Goal: Navigation & Orientation: Understand site structure

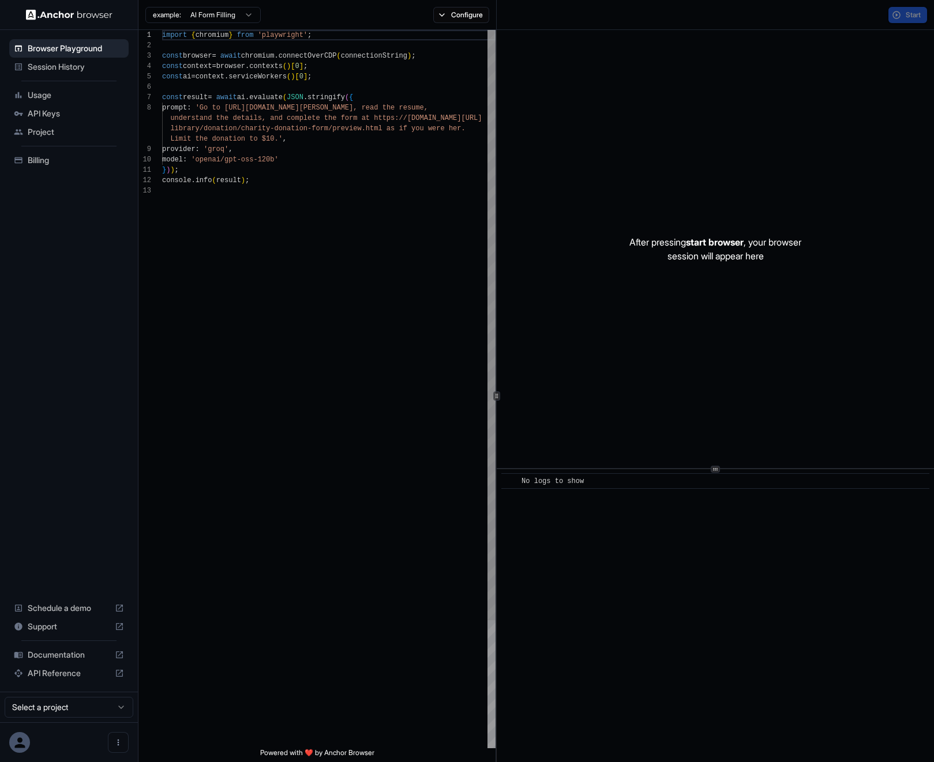
scroll to position [73, 0]
click at [72, 126] on span "Project" at bounding box center [76, 132] width 96 height 12
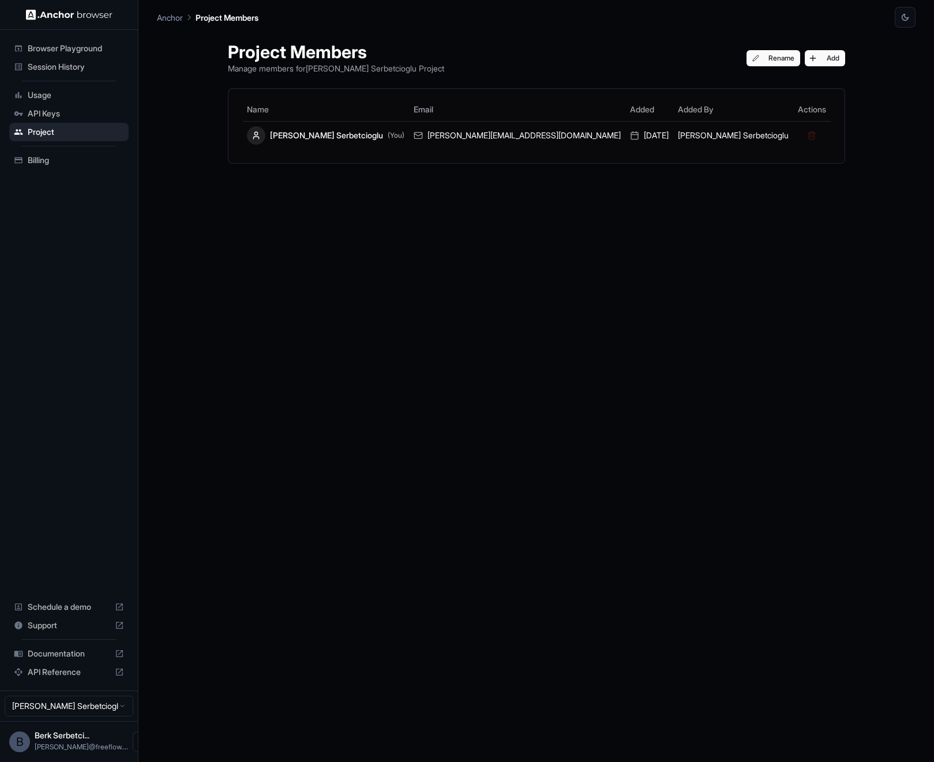
click at [61, 92] on span "Usage" at bounding box center [76, 95] width 96 height 12
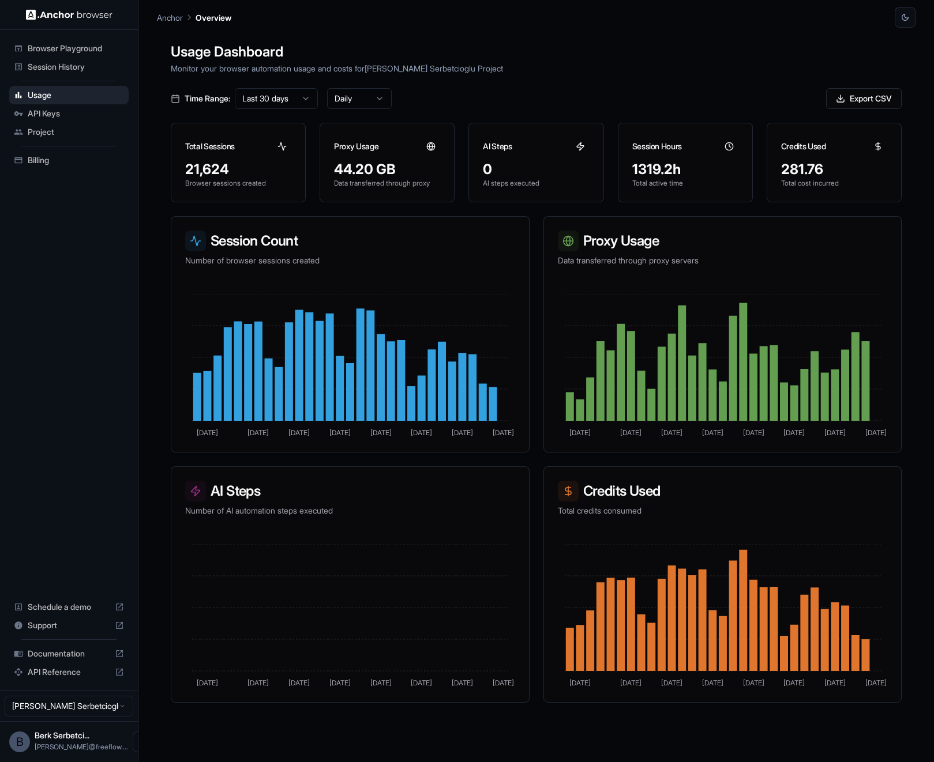
click at [80, 54] on span "Browser Playground" at bounding box center [76, 49] width 96 height 12
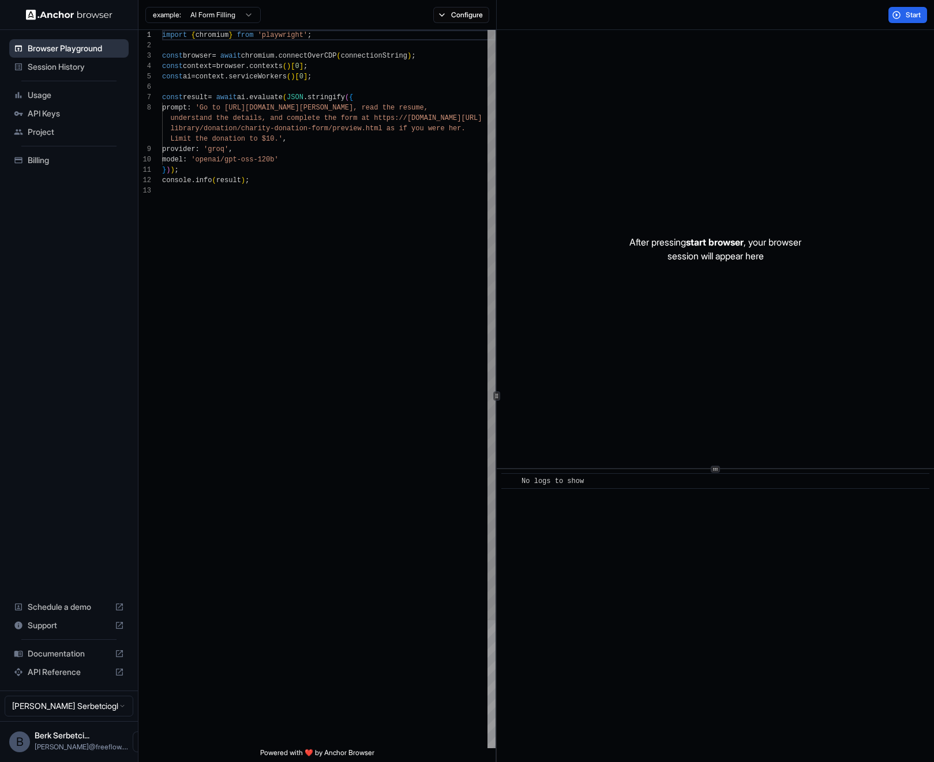
scroll to position [73, 0]
click at [65, 73] on div "Session History" at bounding box center [68, 67] width 119 height 18
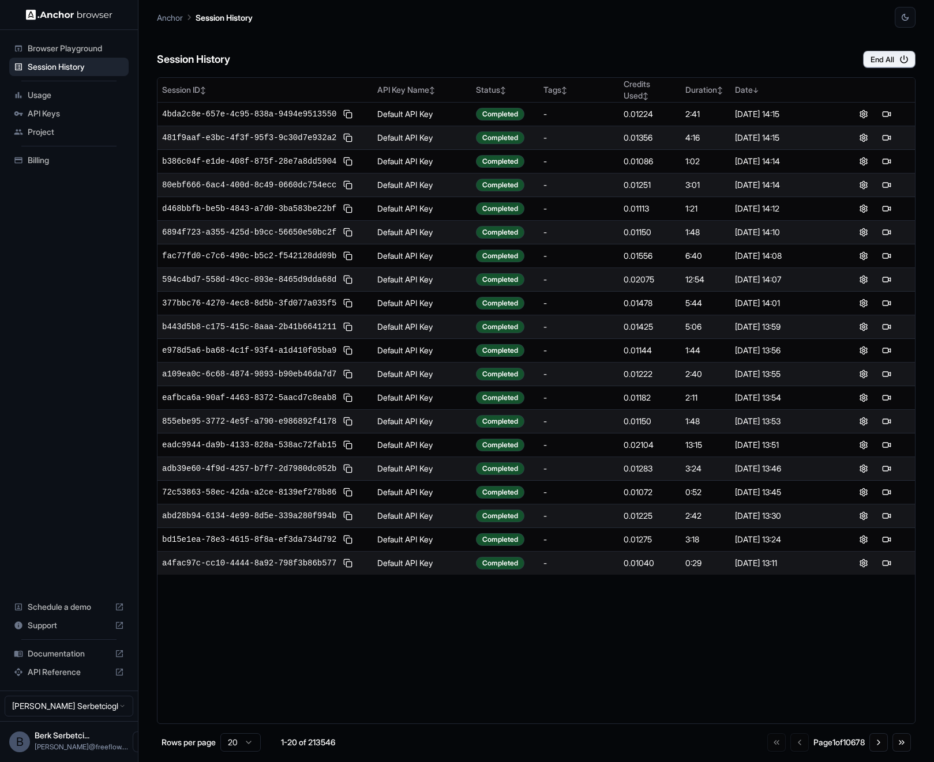
click at [57, 652] on span "Documentation" at bounding box center [69, 654] width 82 height 12
